Goal: Task Accomplishment & Management: Complete application form

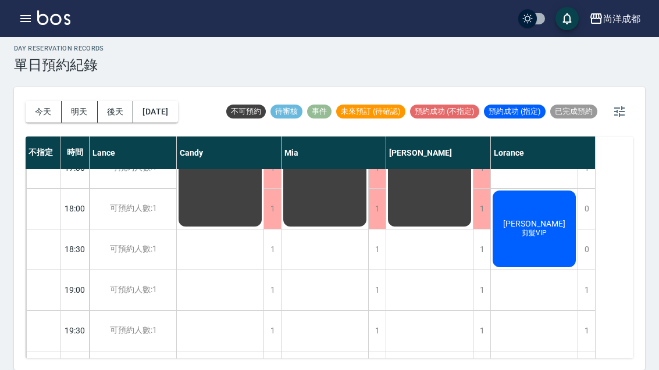
scroll to position [631, 0]
click at [43, 101] on button "今天" at bounding box center [44, 112] width 36 height 22
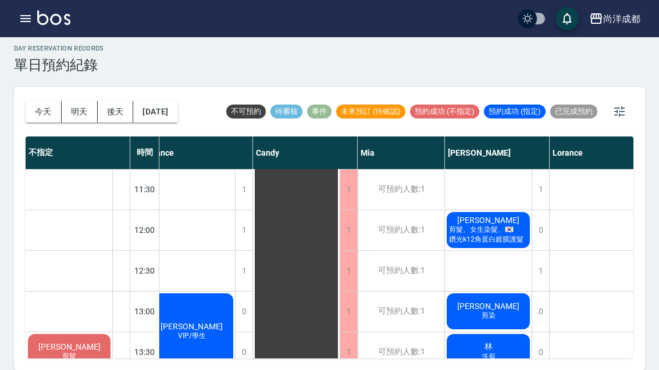
scroll to position [121, 12]
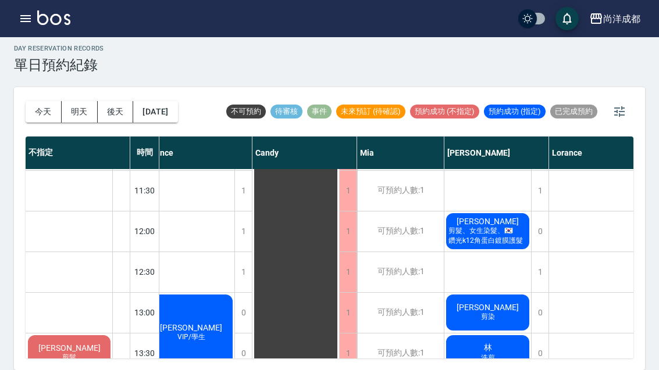
click at [83, 101] on button "明天" at bounding box center [80, 112] width 36 height 22
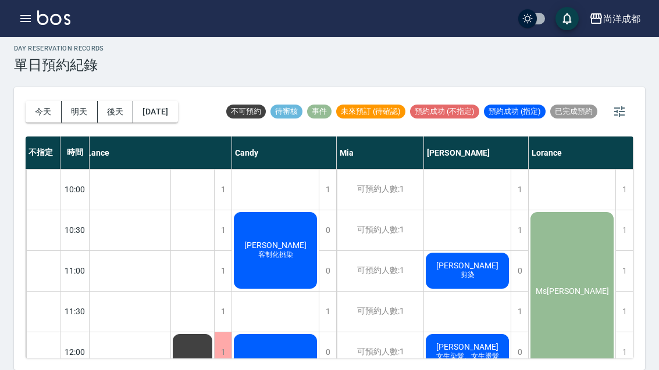
scroll to position [0, 6]
click at [44, 101] on button "今天" at bounding box center [44, 112] width 36 height 22
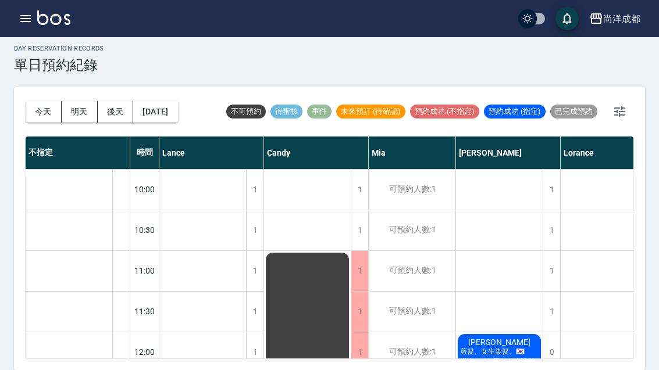
click at [515, 333] on div "張雅潔 剪髮、女生染髮、🇰🇷鑽光k12角蛋白鍍膜護髮" at bounding box center [499, 353] width 87 height 40
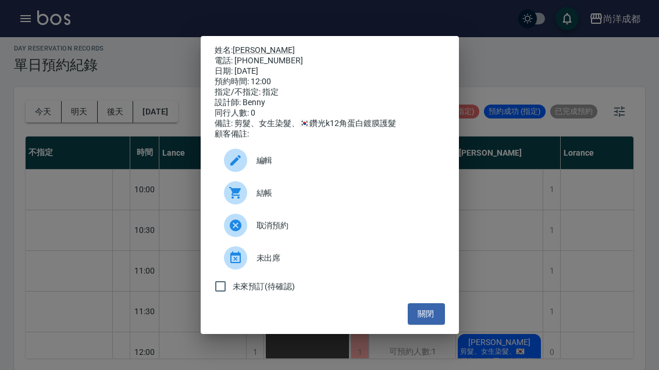
click at [247, 45] on link "張雅潔" at bounding box center [264, 49] width 62 height 9
click at [508, 217] on div "姓名: 張雅潔 電話: 0916071340 日期: 2025/09/19 預約時間: 12:00 指定/不指定: 指定 設計師: Benny 同行人數: 0…" at bounding box center [329, 185] width 659 height 370
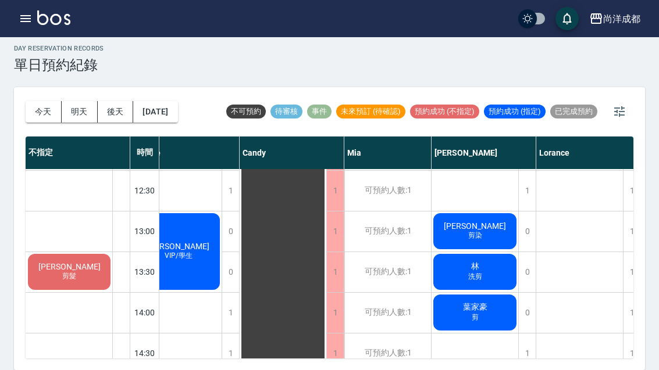
scroll to position [202, 23]
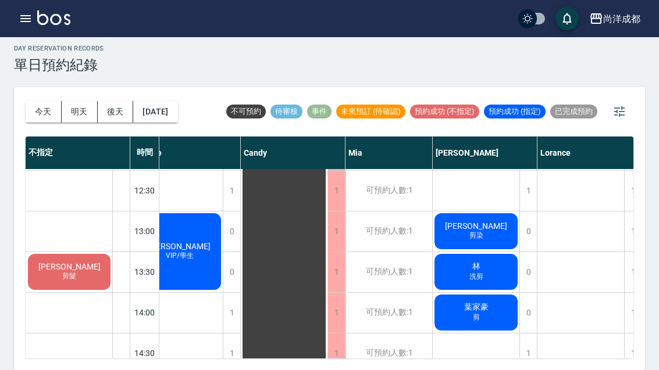
click at [465, 212] on div "黃琦文 剪染" at bounding box center [476, 232] width 87 height 40
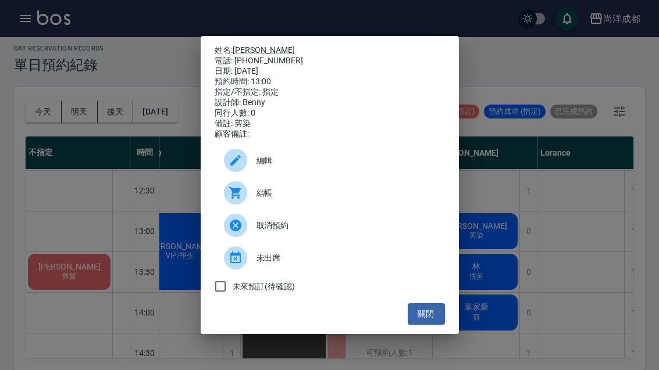
click at [590, 186] on div "姓名: 黃琦文 電話: 0921062658 日期: 2025/09/19 預約時間: 13:00 指定/不指定: 指定 設計師: Benny 同行人數: 0…" at bounding box center [329, 185] width 659 height 370
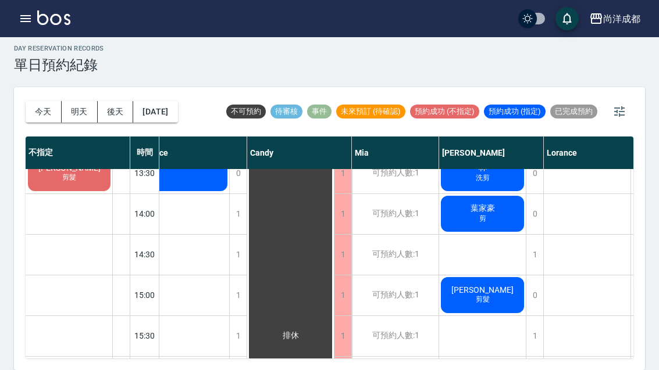
scroll to position [301, 17]
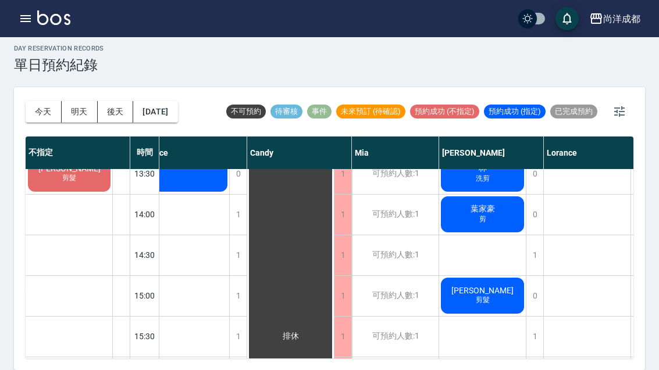
click at [484, 286] on span "鄭合鈞" at bounding box center [482, 290] width 67 height 9
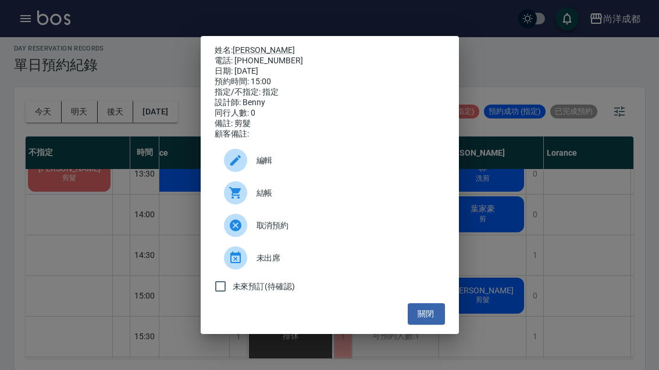
click at [252, 45] on link "鄭合鈞" at bounding box center [264, 49] width 62 height 9
click at [127, 213] on div "姓名: 鄭合鈞 電話: 0980125298 日期: 2025/09/19 預約時間: 15:00 指定/不指定: 指定 設計師: Benny 同行人數: 0…" at bounding box center [329, 185] width 659 height 370
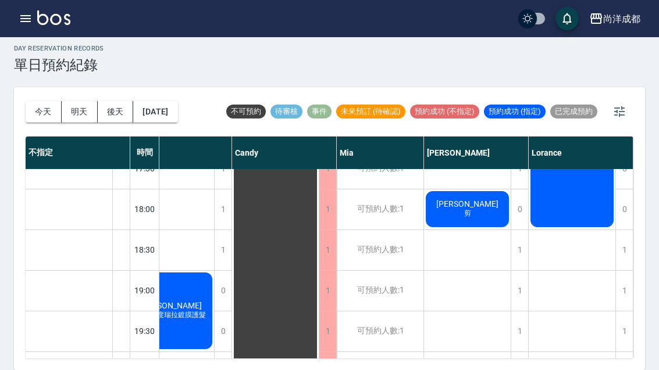
scroll to position [580, 31]
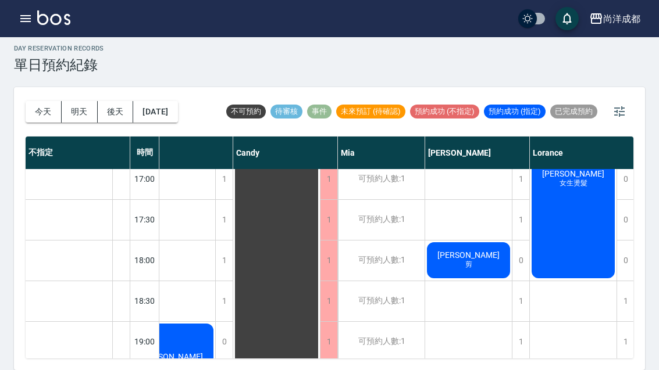
click at [472, 260] on span "剪" at bounding box center [469, 265] width 12 height 10
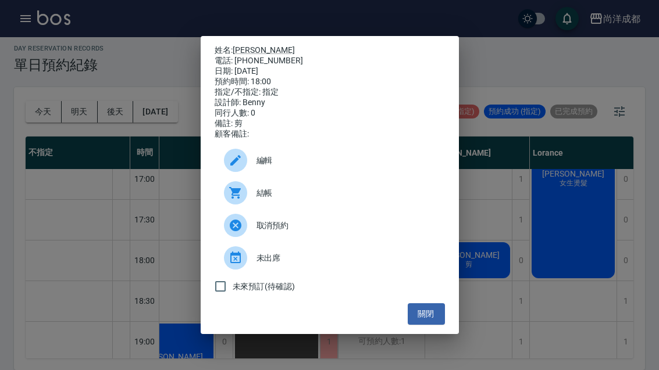
click at [242, 45] on link "[PERSON_NAME]" at bounding box center [264, 49] width 62 height 9
click at [431, 317] on button "關閉" at bounding box center [426, 314] width 37 height 22
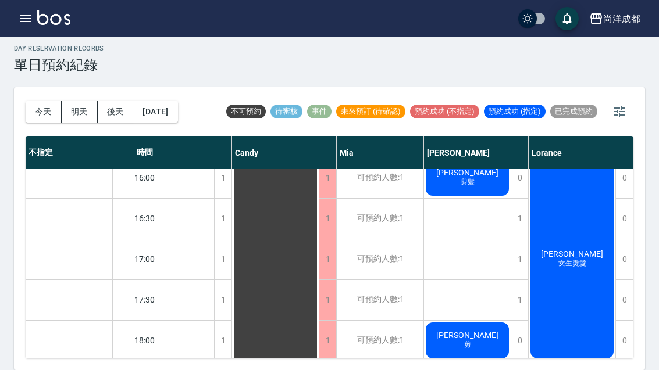
scroll to position [498, 32]
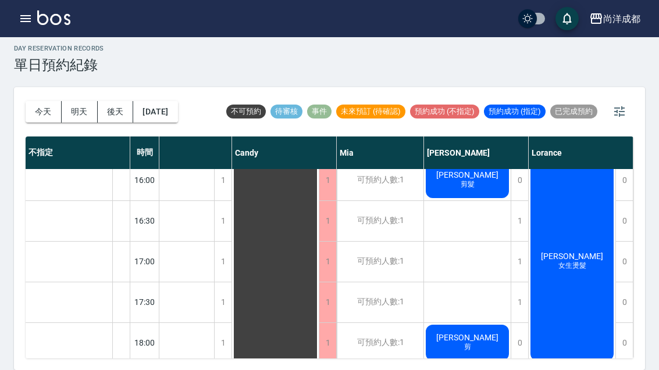
click at [572, 241] on div "康嘉祐 女生燙髮" at bounding box center [572, 261] width 87 height 202
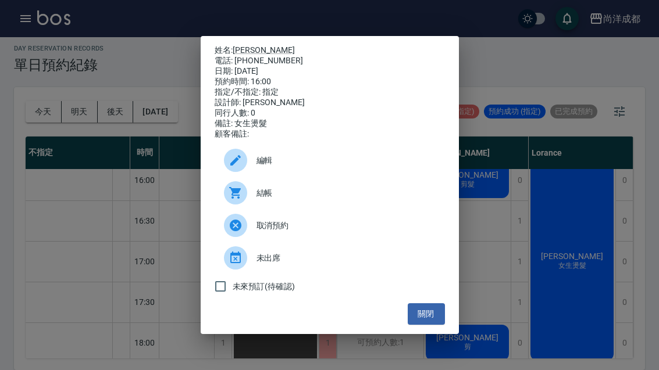
click at [247, 45] on link "康嘉祐" at bounding box center [264, 49] width 62 height 9
click at [434, 325] on button "關閉" at bounding box center [426, 314] width 37 height 22
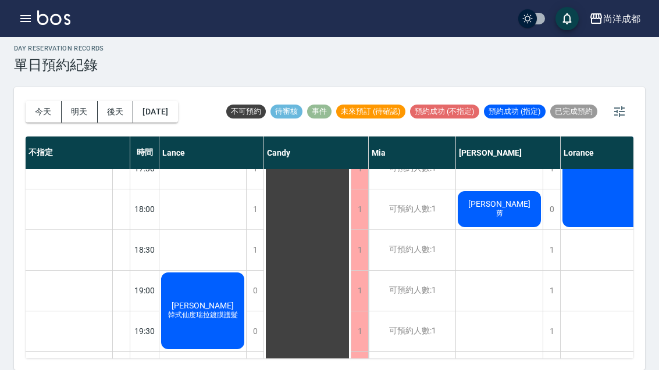
scroll to position [631, 0]
click at [77, 101] on button "明天" at bounding box center [80, 112] width 36 height 22
click at [76, 82] on div at bounding box center [329, 185] width 659 height 370
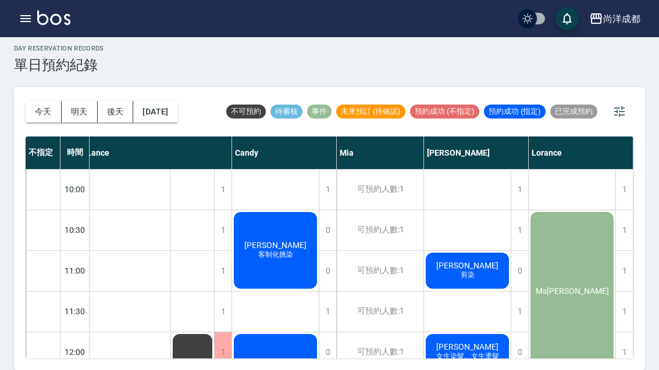
scroll to position [-1, 6]
click at [46, 101] on button "今天" at bounding box center [44, 112] width 36 height 22
click at [46, 86] on div at bounding box center [329, 185] width 659 height 370
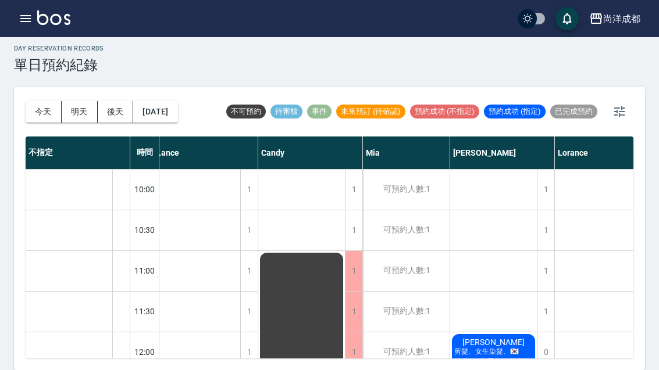
click at [51, 101] on button "今天" at bounding box center [44, 112] width 36 height 22
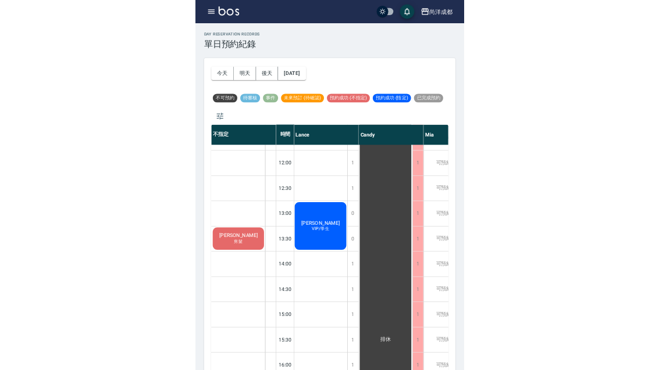
scroll to position [3, 0]
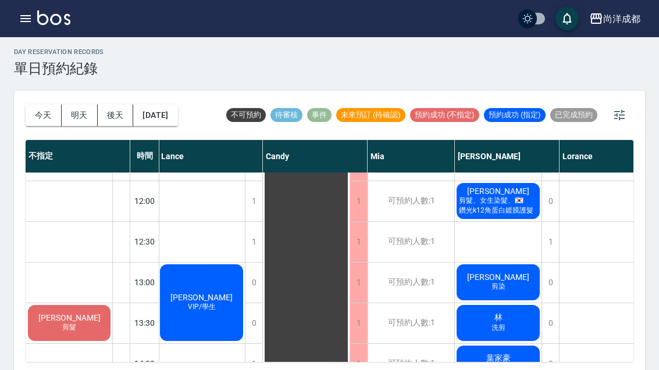
click at [516, 284] on div "黃琦文 剪染" at bounding box center [498, 283] width 87 height 40
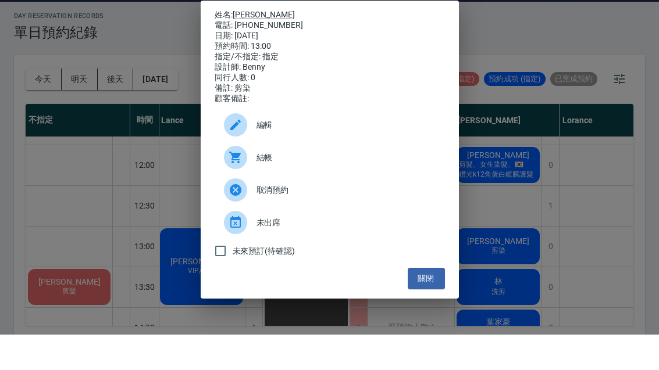
scroll to position [40, 0]
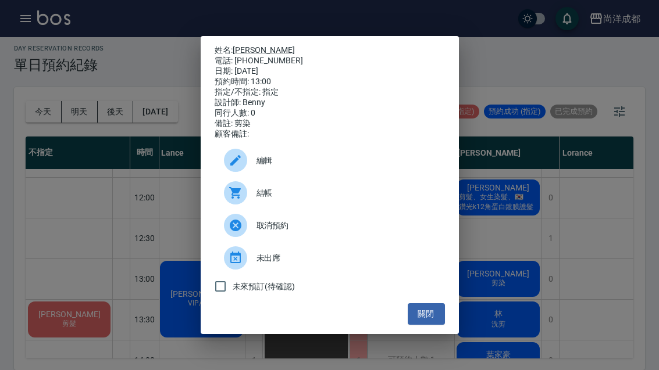
click at [431, 324] on button "關閉" at bounding box center [426, 314] width 37 height 22
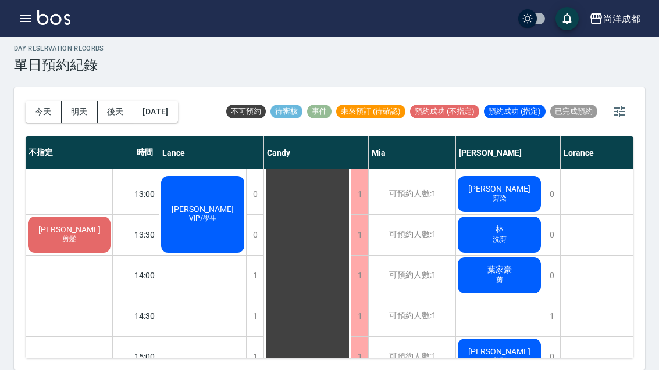
scroll to position [238, 0]
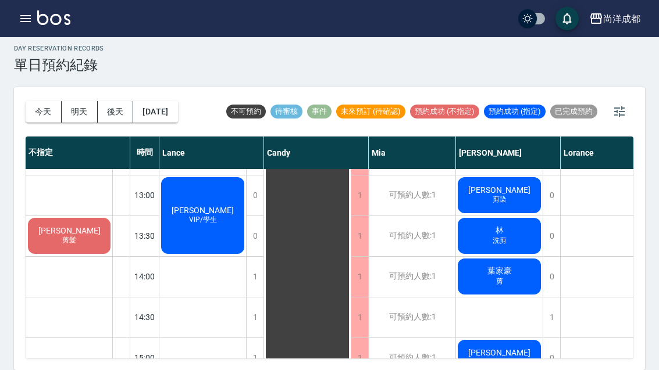
click at [140, 256] on div "14:00" at bounding box center [144, 276] width 29 height 41
click at [120, 257] on div at bounding box center [120, 277] width 17 height 40
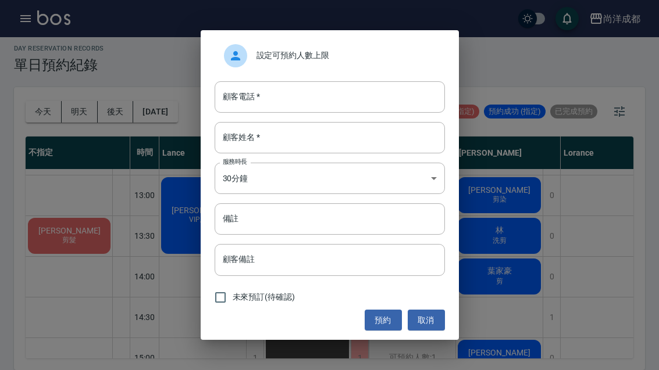
click at [335, 86] on input "顧客電話   *" at bounding box center [330, 96] width 230 height 31
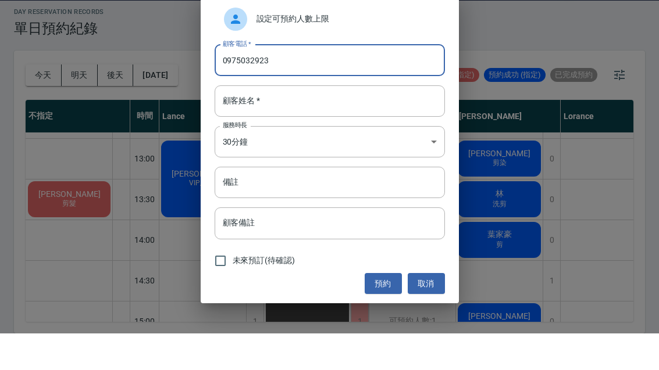
type input "0975032923"
click at [348, 122] on input "顧客姓名   *" at bounding box center [330, 137] width 230 height 31
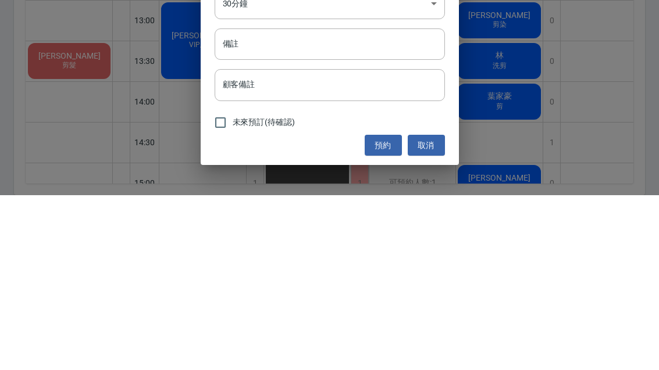
type input "吳"
click at [338, 203] on input "備註" at bounding box center [330, 218] width 230 height 31
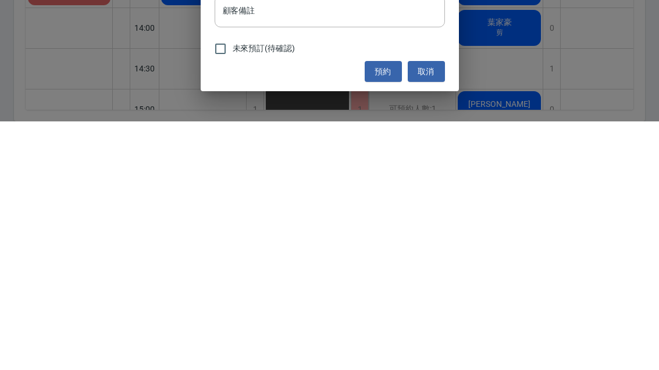
type input "剪"
click at [385, 310] on button "預約" at bounding box center [383, 321] width 37 height 22
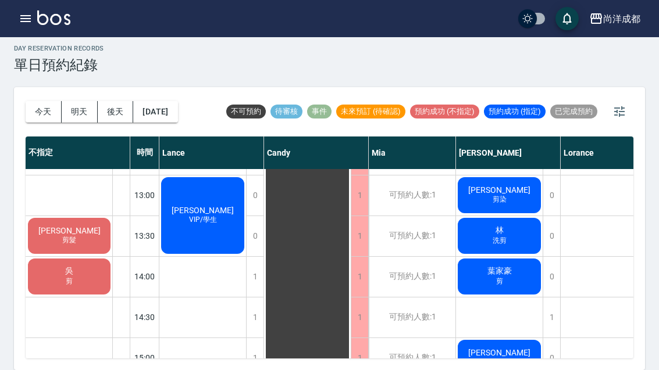
click at [74, 101] on button "明天" at bounding box center [80, 112] width 36 height 22
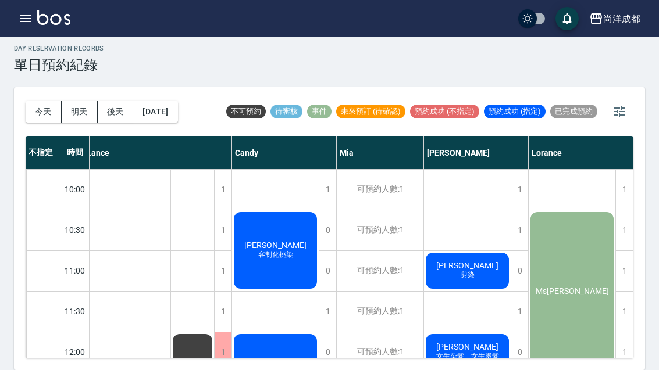
scroll to position [0, 6]
click at [51, 101] on button "今天" at bounding box center [44, 112] width 36 height 22
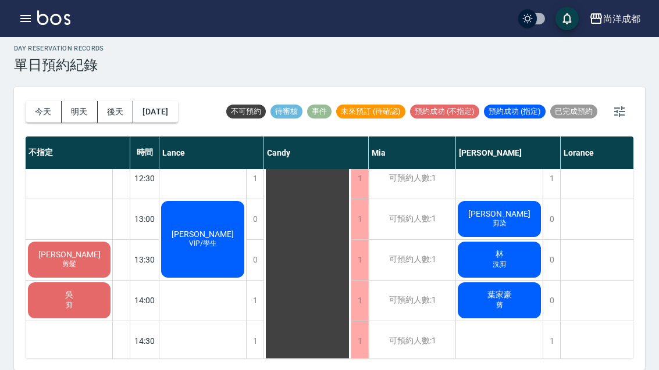
scroll to position [216, 1]
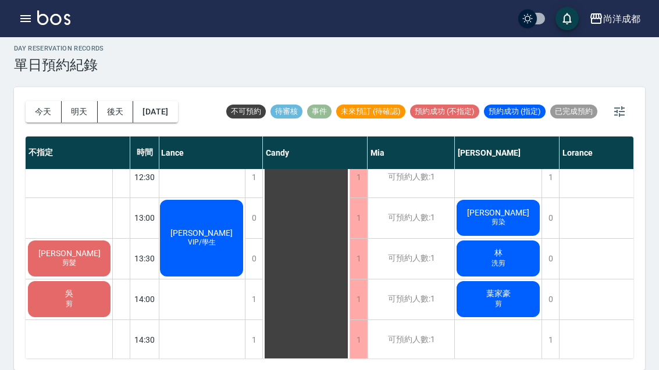
click at [216, 201] on div "林哲緯 VIP/學生" at bounding box center [201, 238] width 87 height 80
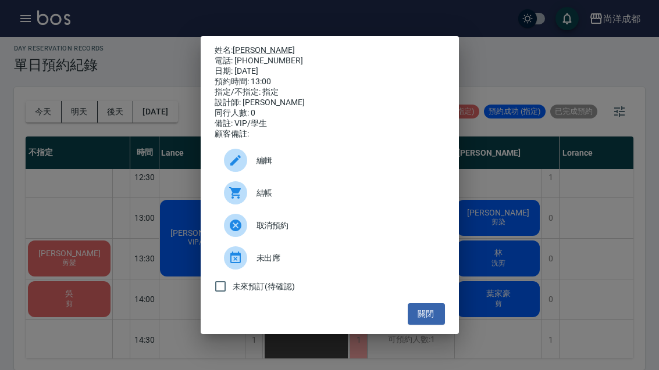
click at [428, 317] on button "關閉" at bounding box center [426, 314] width 37 height 22
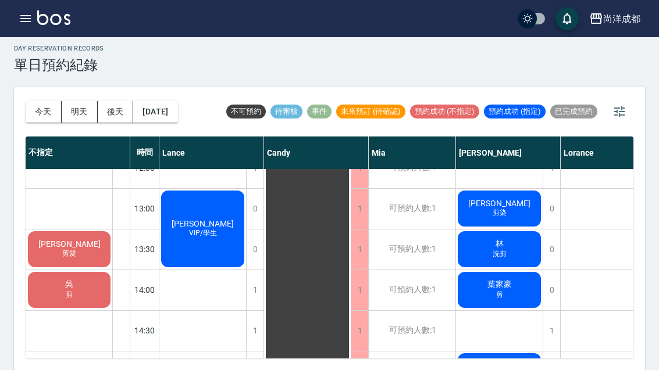
scroll to position [230, 0]
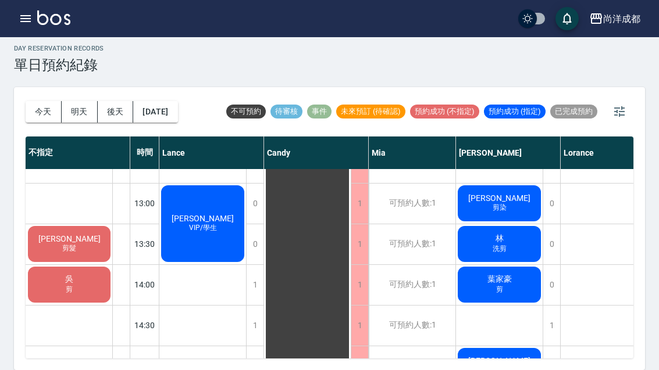
click at [85, 224] on div "賴怡璇 剪髮" at bounding box center [69, 244] width 86 height 40
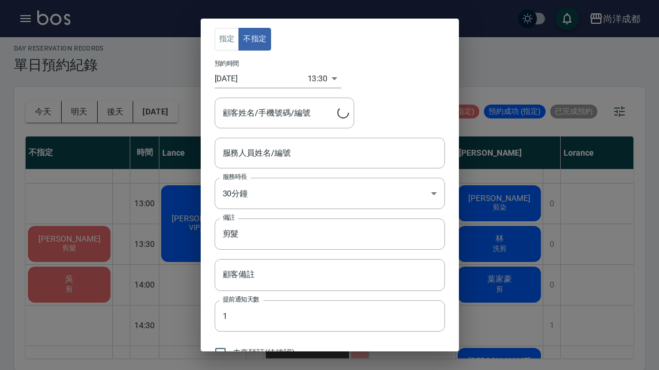
type input "賴怡璇/0965105123"
click at [527, 233] on div "指定 不指定 預約時間 2025/09/19 13:30 1758259800000 顧客姓名/手機號碼/編號 賴怡璇/0965105123 顧客姓名/手機號…" at bounding box center [329, 185] width 659 height 370
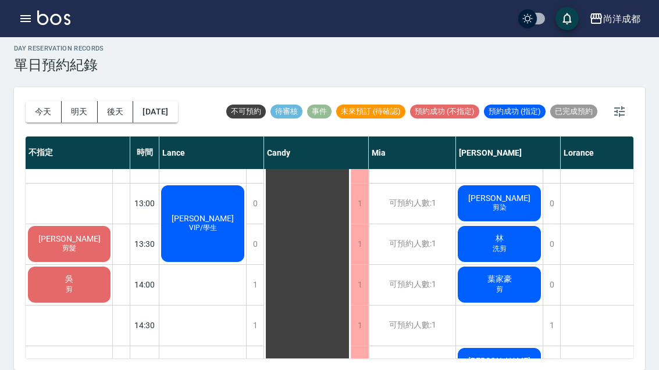
click at [65, 234] on span "賴怡璇" at bounding box center [69, 238] width 67 height 9
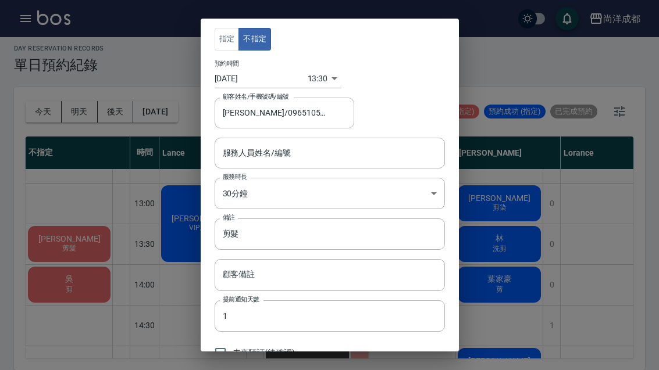
click at [531, 230] on div "指定 不指定 預約時間 2025/09/19 13:30 1758259800000 顧客姓名/手機號碼/編號 賴怡璇/0965105123 顧客姓名/手機號…" at bounding box center [329, 185] width 659 height 370
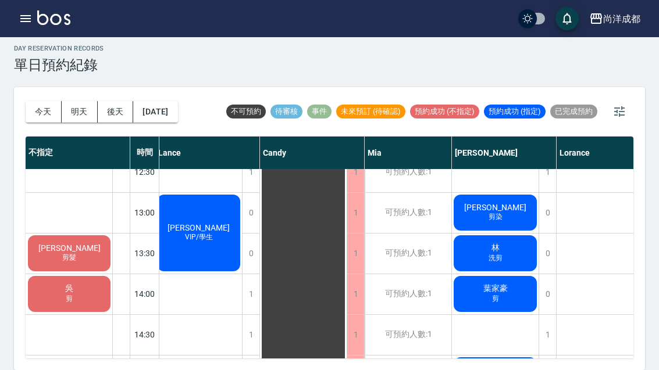
scroll to position [221, 5]
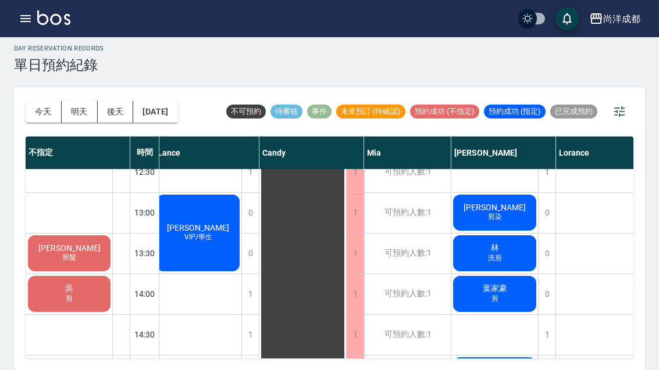
click at [508, 234] on div "林 洗剪" at bounding box center [494, 254] width 87 height 40
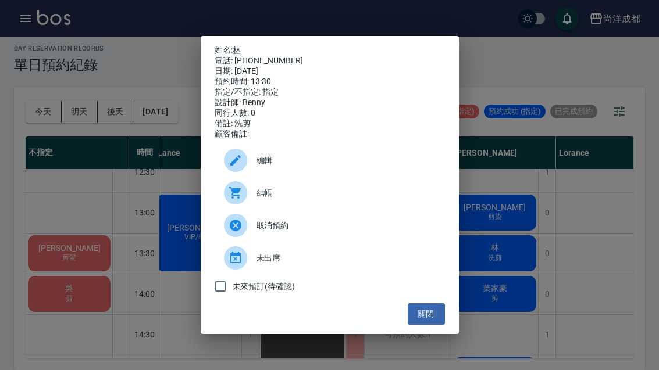
click at [228, 346] on div "姓名: 林 電話: 0910021115 日期: 2025/09/19 預約時間: 13:30 指定/不指定: 指定 設計師: Benny 同行人數: 0 備…" at bounding box center [329, 185] width 659 height 370
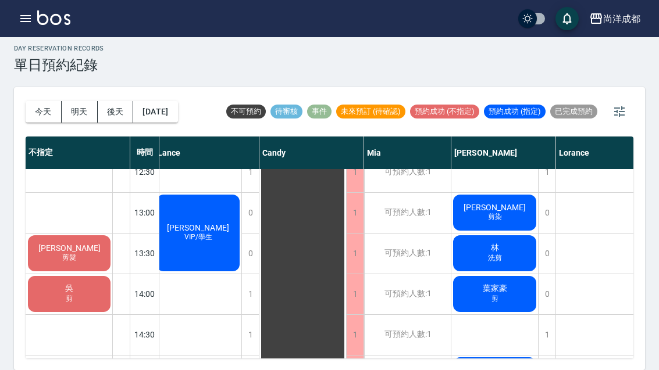
click at [510, 234] on div "林 洗剪" at bounding box center [494, 254] width 87 height 40
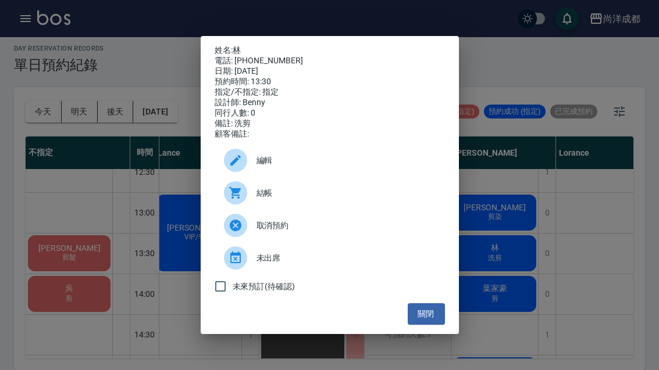
click at [436, 325] on button "關閉" at bounding box center [426, 314] width 37 height 22
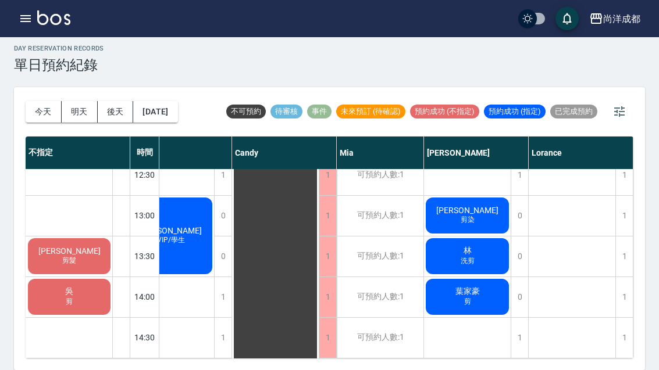
scroll to position [219, 32]
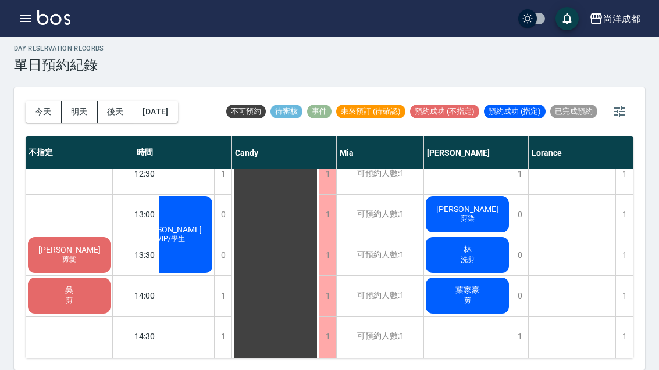
click at [482, 276] on div "葉家豪 剪" at bounding box center [467, 296] width 87 height 40
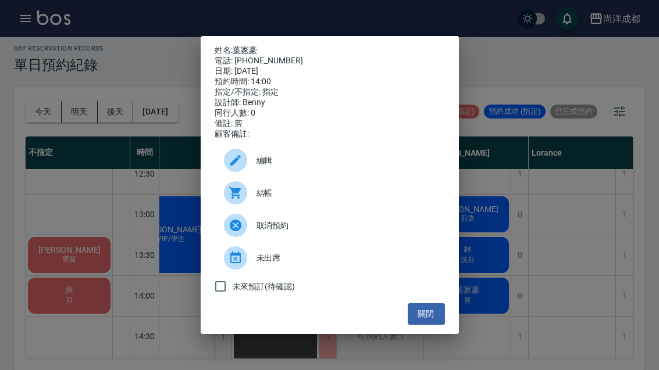
click at [411, 324] on button "關閉" at bounding box center [426, 314] width 37 height 22
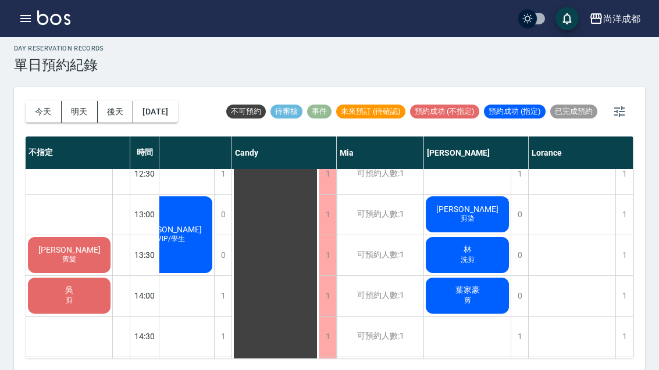
click at [488, 235] on div "林 洗剪" at bounding box center [467, 255] width 87 height 40
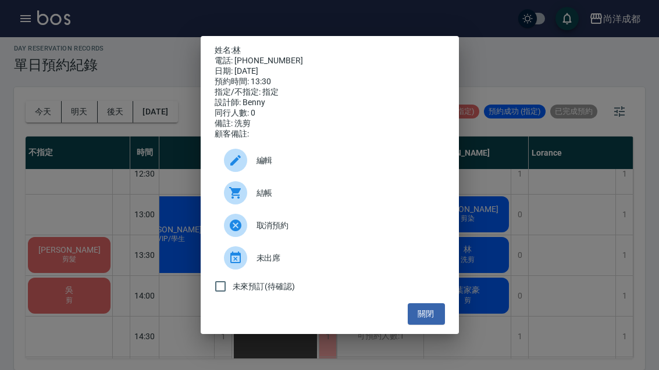
click at [569, 195] on div "姓名: 林 電話: 0910021115 日期: 2025/09/19 預約時間: 13:30 指定/不指定: 指定 設計師: Benny 同行人數: 0 備…" at bounding box center [329, 185] width 659 height 370
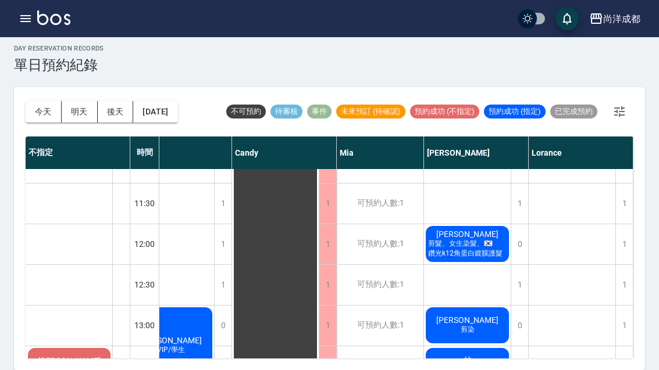
scroll to position [107, 32]
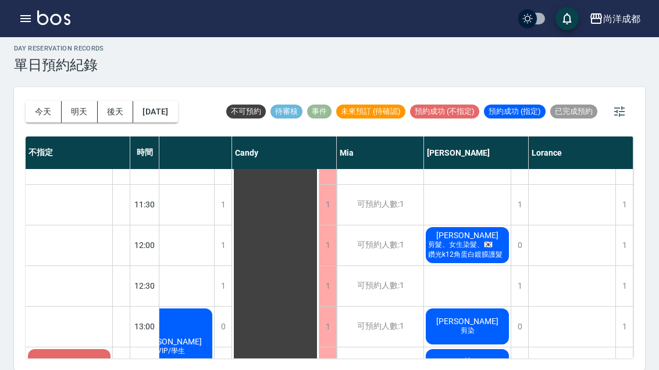
click at [458, 240] on span "剪髮、女生染髮、🇰🇷鑽光k12角蛋白鍍膜護髮" at bounding box center [467, 250] width 83 height 20
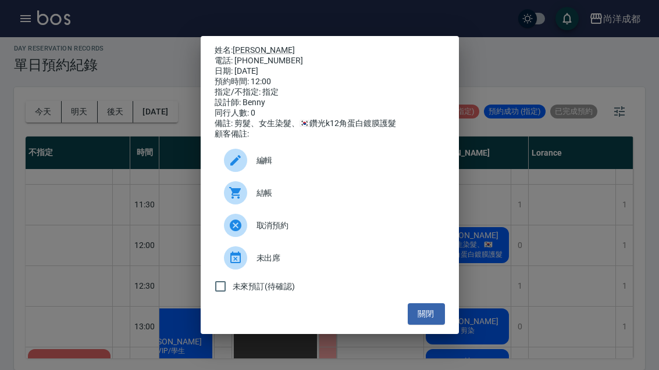
click at [425, 325] on button "關閉" at bounding box center [426, 314] width 37 height 22
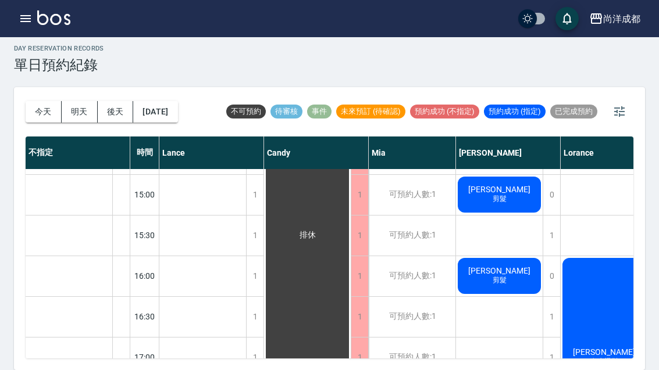
scroll to position [402, 0]
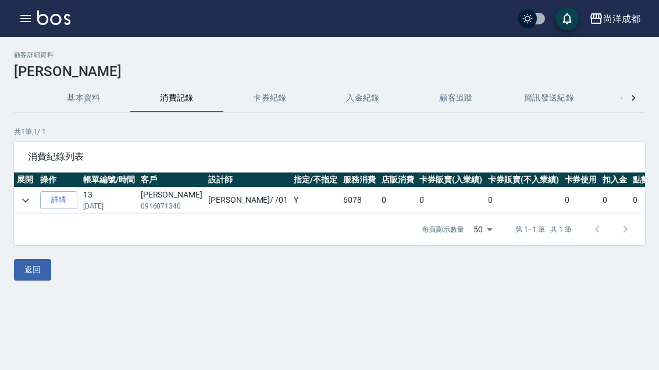
click at [65, 195] on link "詳情" at bounding box center [58, 200] width 37 height 18
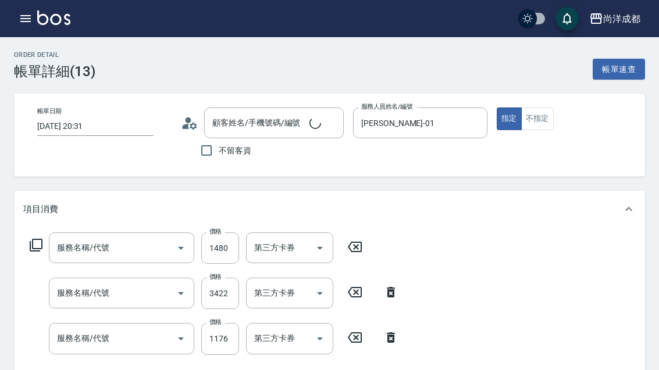
type input "[DATE] 20:31"
type input "[PERSON_NAME]/0916071340/"
type input "[PERSON_NAME]-01"
type input "信用卡"
type input "新柔漾護M(614)"
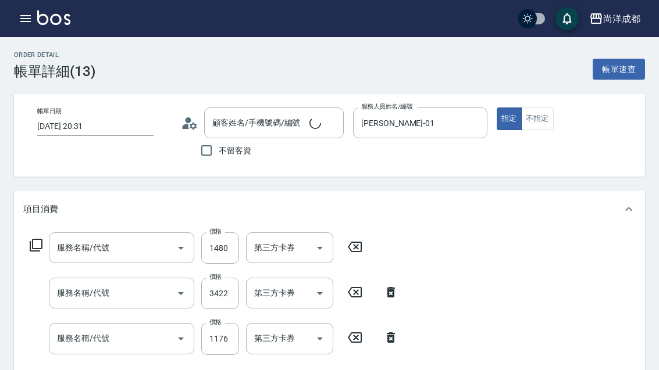
type input "染髮(501)"
type input "剪髮(401)"
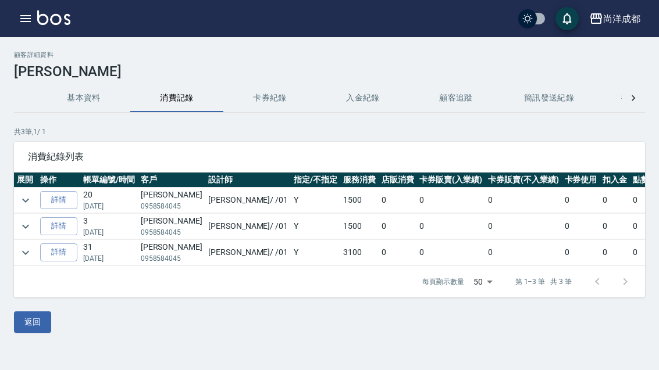
scroll to position [37, 0]
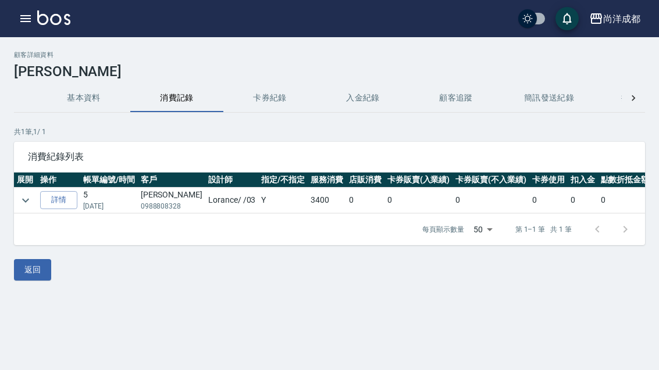
click at [62, 197] on link "詳情" at bounding box center [58, 200] width 37 height 18
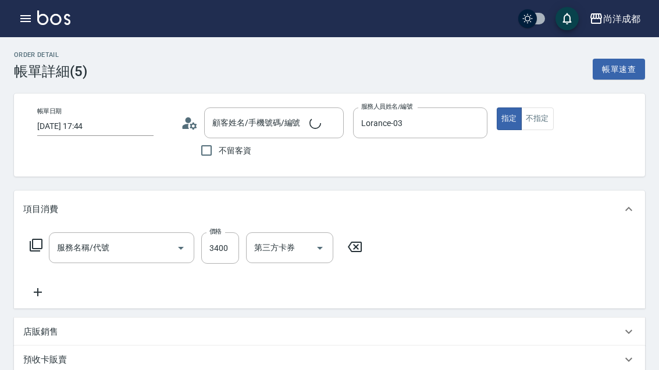
type input "2025/03/21 17:44"
type input "Lorance-03"
type input "燙髮(301)"
type input "康嘉祐/0988808328/null"
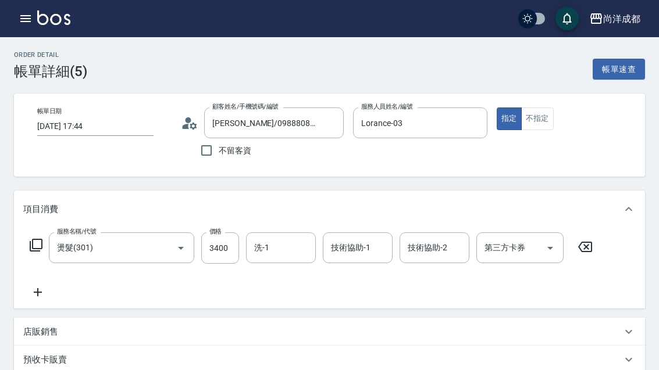
click at [24, 13] on icon "button" at bounding box center [26, 19] width 14 height 14
